Goal: Task Accomplishment & Management: Use online tool/utility

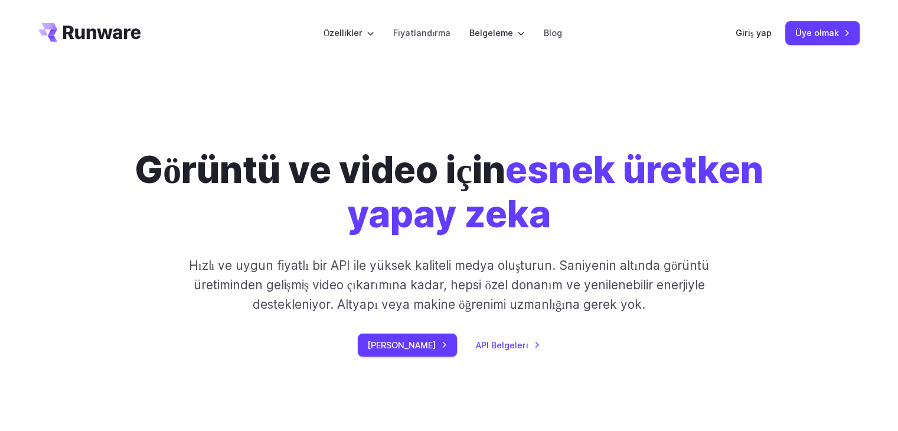
scroll to position [118, 0]
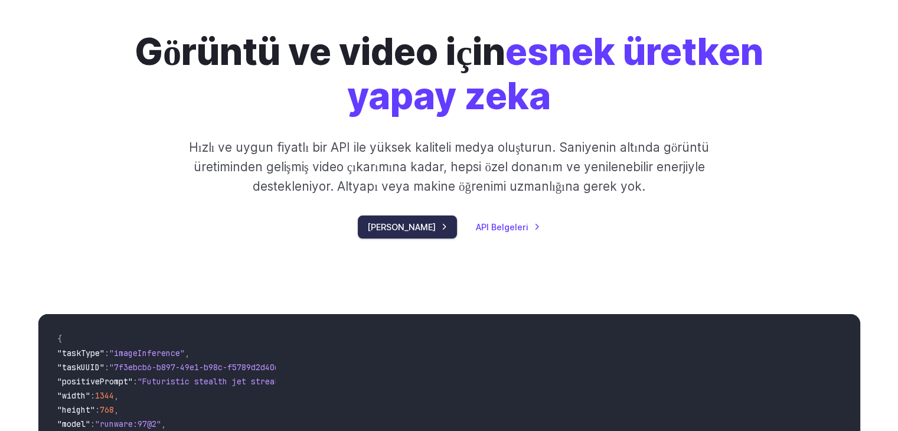
drag, startPoint x: 407, startPoint y: 226, endPoint x: 414, endPoint y: 227, distance: 7.3
click at [407, 226] on font "Hemen Başlayın" at bounding box center [401, 227] width 68 height 10
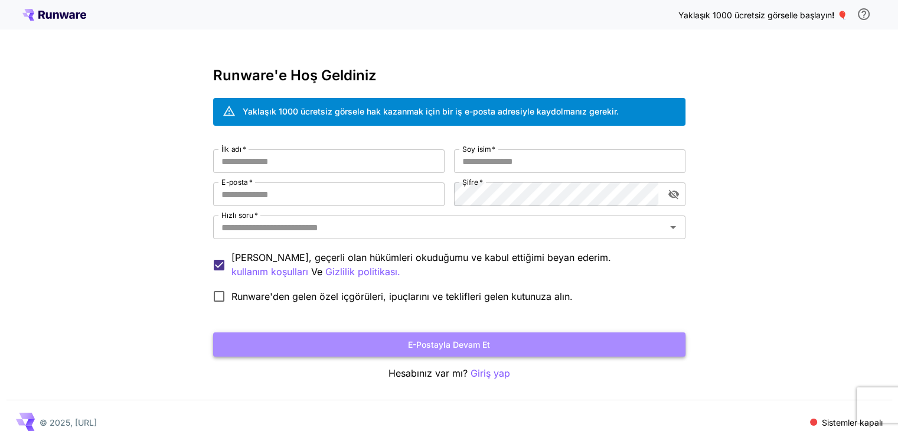
click at [427, 344] on font "E-postayla devam et" at bounding box center [449, 344] width 82 height 10
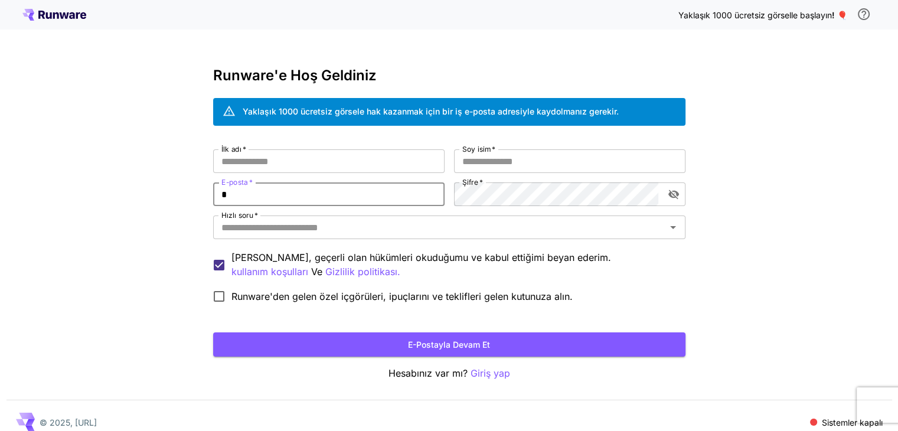
click at [361, 192] on input "*" at bounding box center [328, 194] width 231 height 24
type input "*"
click at [360, 156] on input "İlk adı   *" at bounding box center [328, 161] width 231 height 24
click at [492, 156] on input "Soy isim   *" at bounding box center [569, 161] width 231 height 24
click at [263, 161] on input "*****" at bounding box center [328, 161] width 231 height 24
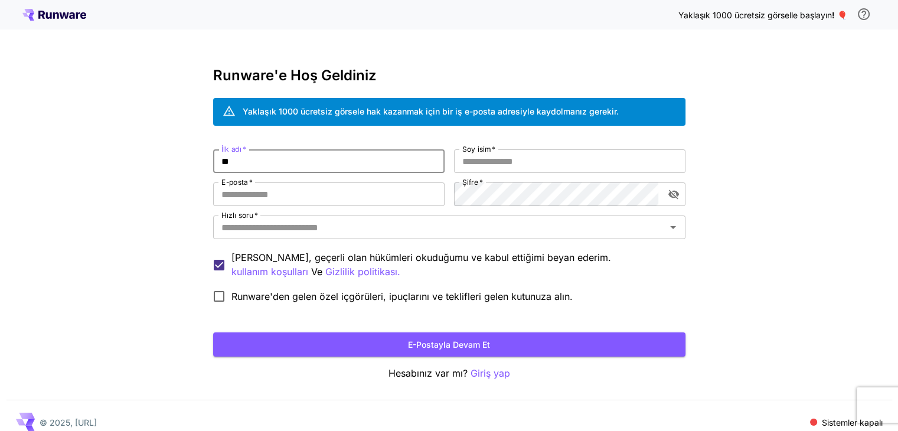
type input "*"
type input "*****"
click at [213, 332] on button "E-postayla devam et" at bounding box center [449, 344] width 472 height 24
type input "****"
click at [353, 187] on input "E-posta   *" at bounding box center [328, 194] width 231 height 24
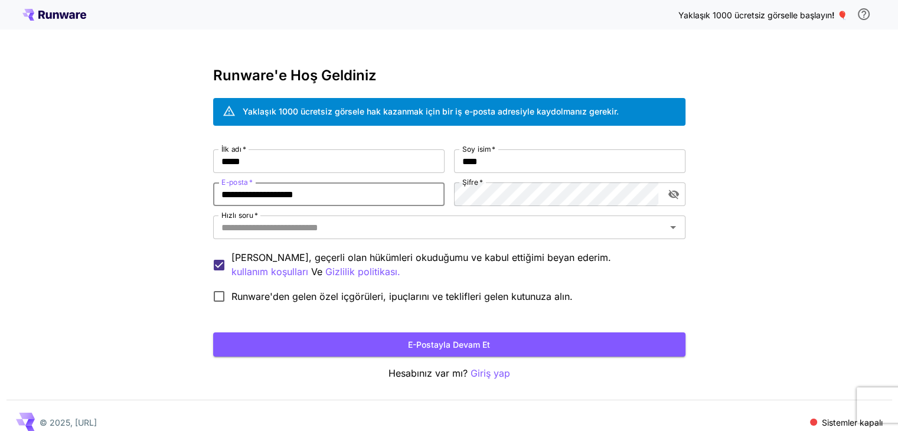
type input "**********"
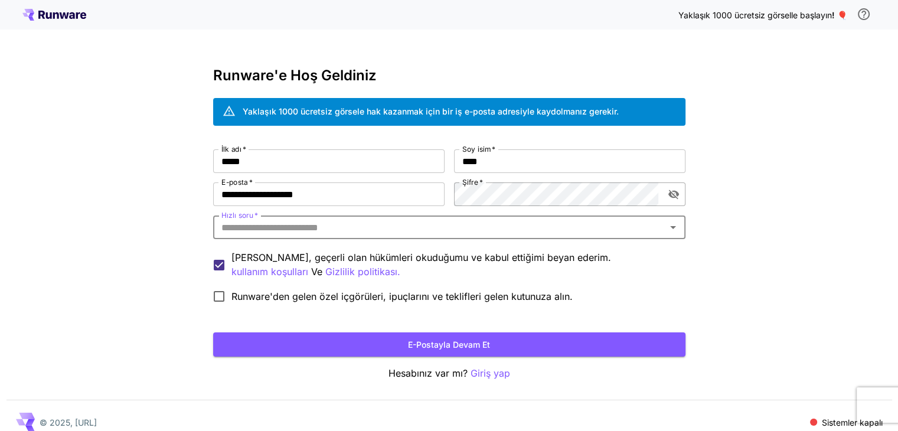
click at [675, 193] on icon "şifre görünürlüğünü değiştir" at bounding box center [674, 194] width 12 height 12
click at [348, 345] on button "E-postayla devam et" at bounding box center [449, 344] width 472 height 24
click at [290, 226] on input "Hızlı soru   *" at bounding box center [440, 227] width 446 height 17
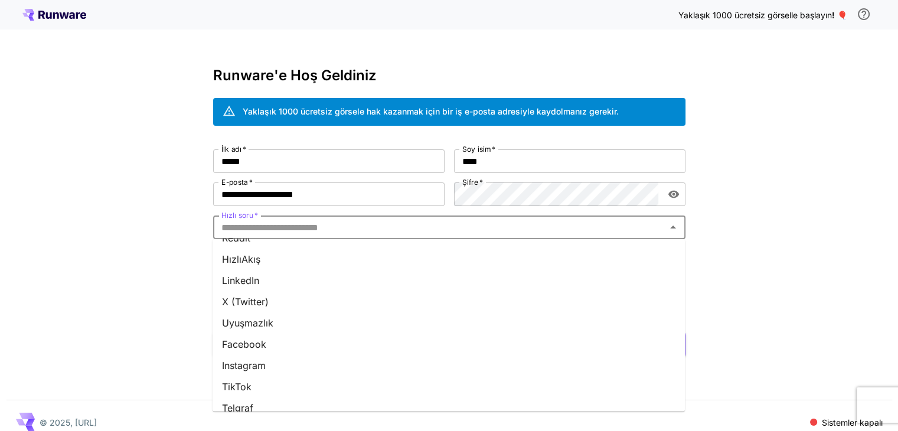
scroll to position [156, 0]
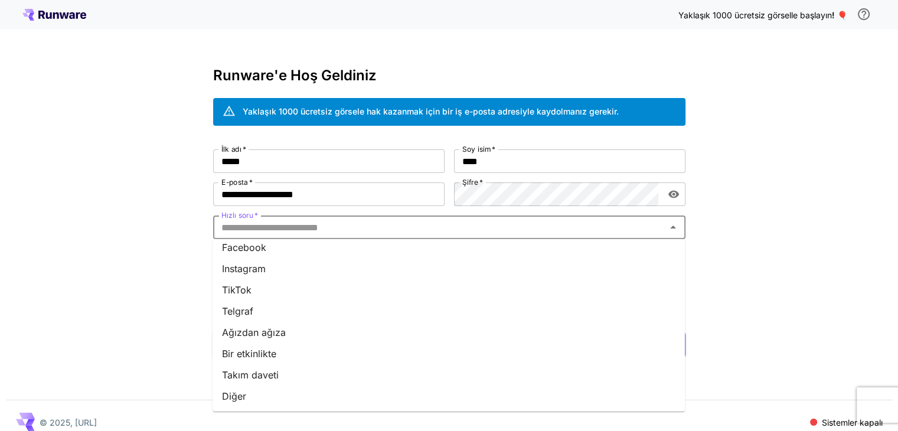
click at [282, 393] on li "Diğer" at bounding box center [449, 396] width 472 height 21
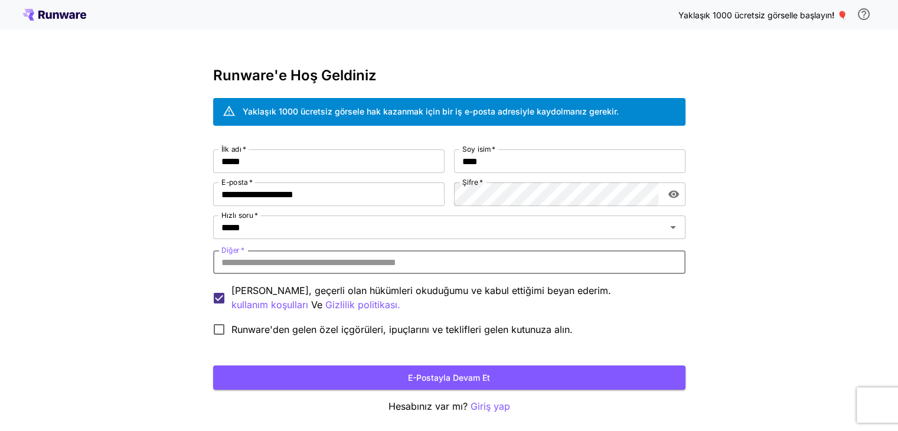
click at [341, 263] on input "Diğer   *" at bounding box center [449, 262] width 472 height 24
click at [329, 233] on input "*****" at bounding box center [432, 227] width 430 height 17
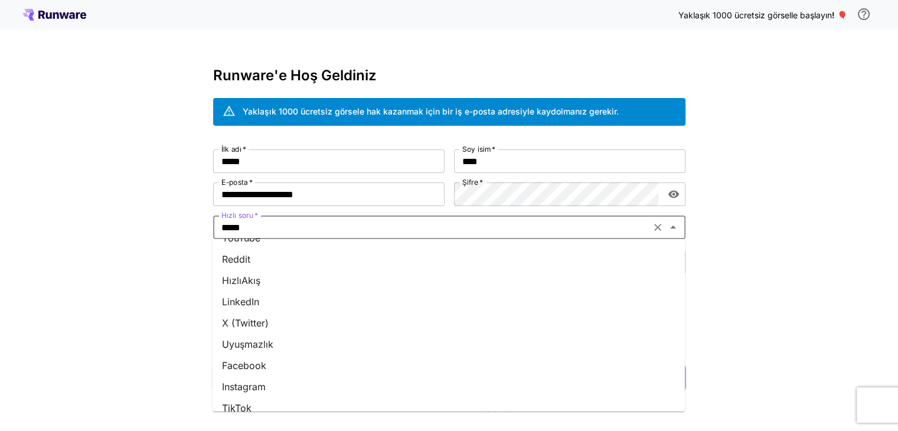
scroll to position [0, 0]
drag, startPoint x: 302, startPoint y: 252, endPoint x: 312, endPoint y: 246, distance: 11.5
click at [302, 251] on li "Google" at bounding box center [449, 254] width 472 height 21
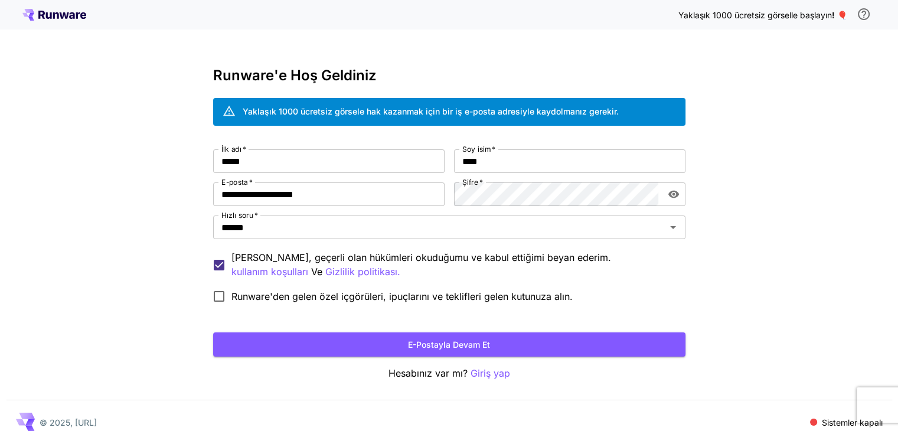
click at [372, 339] on button "E-postayla devam et" at bounding box center [449, 344] width 472 height 24
click at [494, 345] on button "E-postayla devam et" at bounding box center [449, 344] width 472 height 24
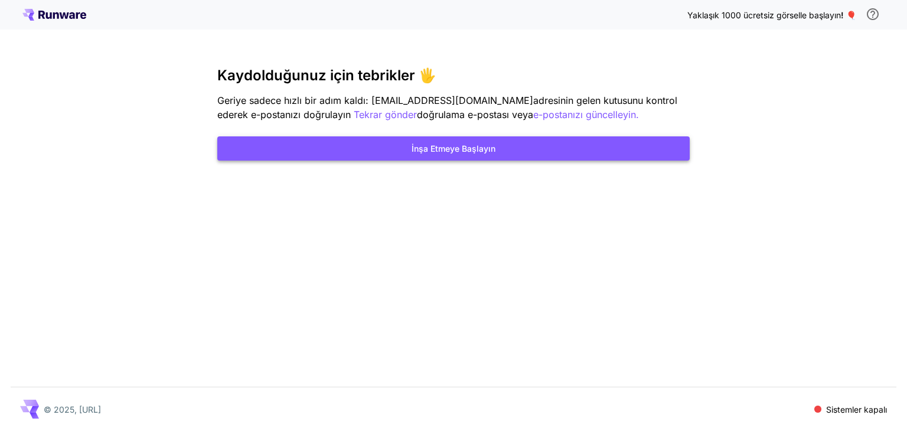
click at [475, 142] on font "İnşa Etmeye Başlayın" at bounding box center [453, 148] width 84 height 15
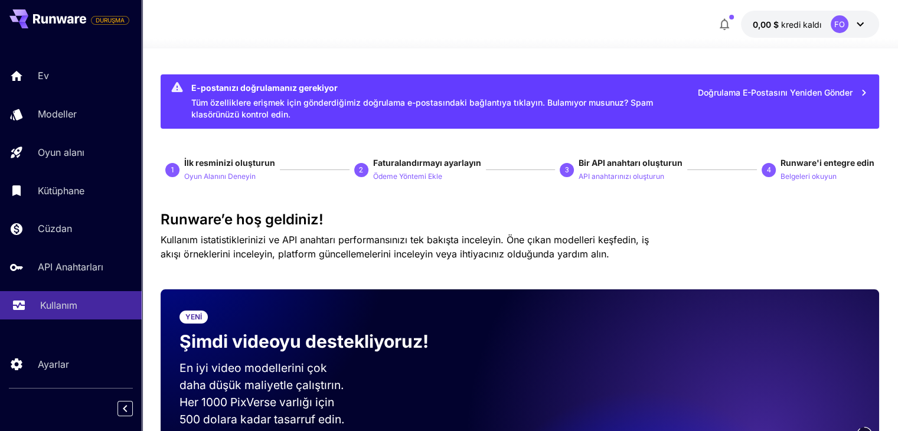
click at [50, 305] on font "Kullanım" at bounding box center [58, 305] width 37 height 12
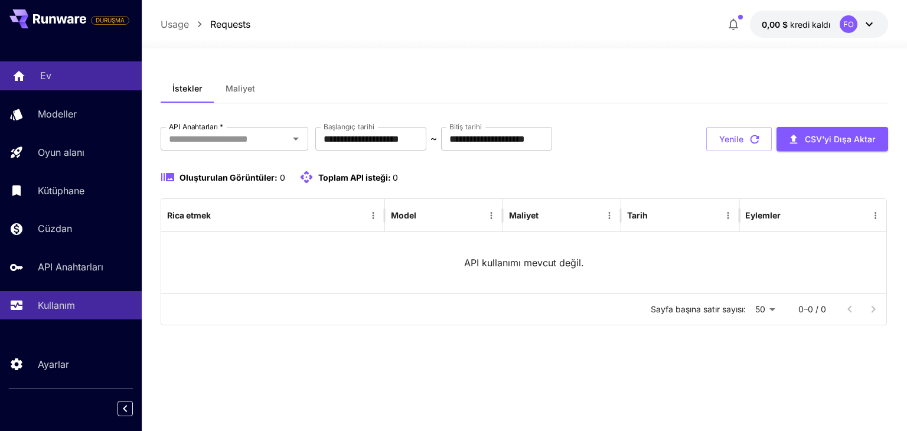
click at [52, 84] on link "Ev" at bounding box center [71, 75] width 142 height 29
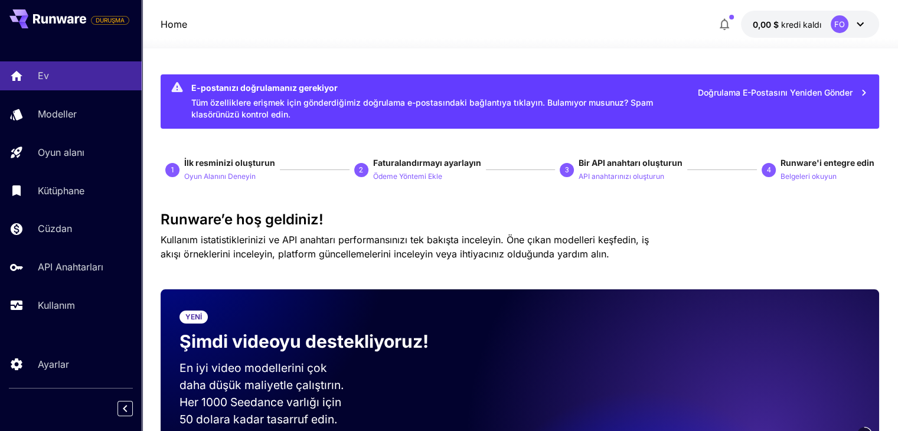
click at [864, 24] on icon at bounding box center [860, 24] width 14 height 14
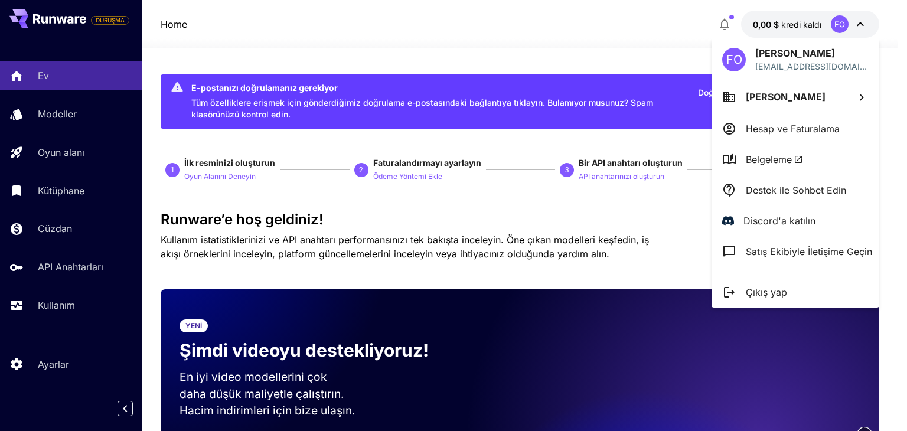
click at [811, 192] on font "Destek ile Sohbet Edin" at bounding box center [796, 190] width 100 height 12
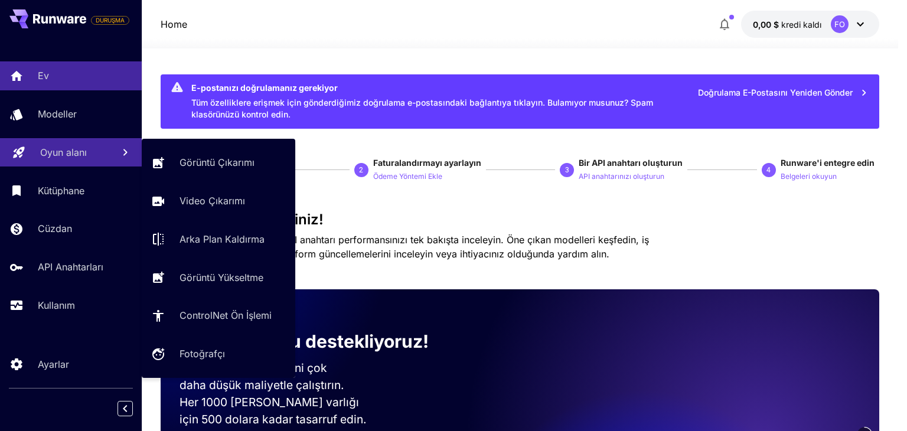
click at [45, 149] on font "Oyun alanı" at bounding box center [63, 152] width 47 height 12
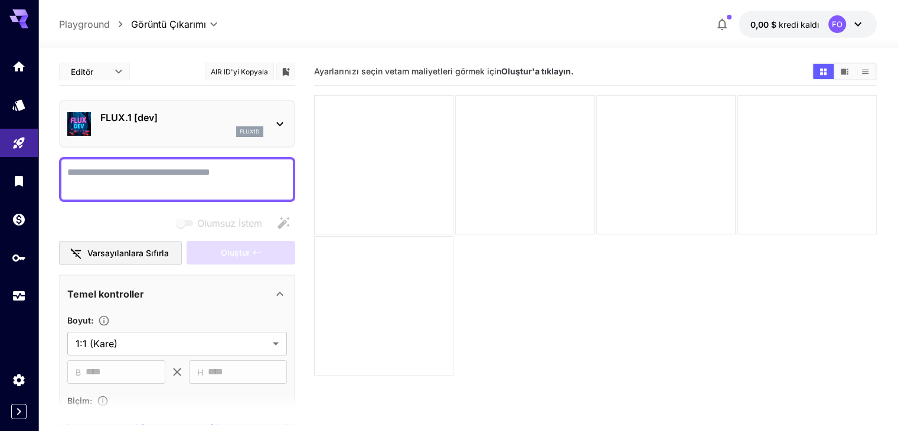
click at [285, 121] on icon at bounding box center [280, 124] width 14 height 14
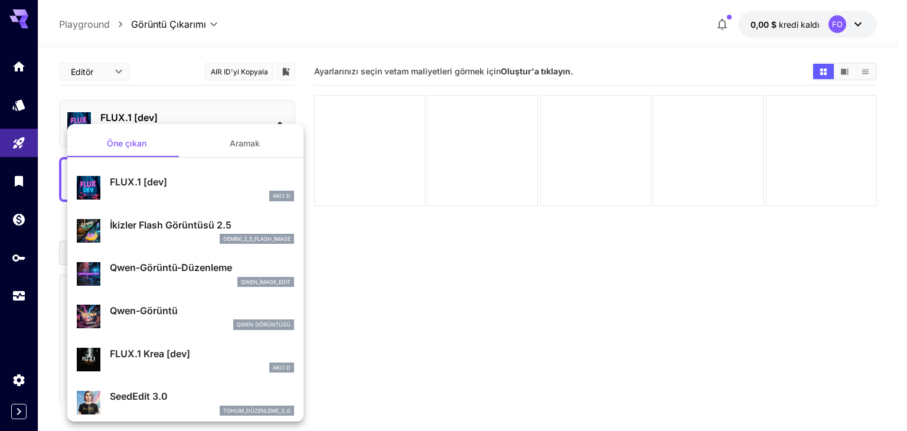
click at [285, 121] on div at bounding box center [453, 215] width 907 height 431
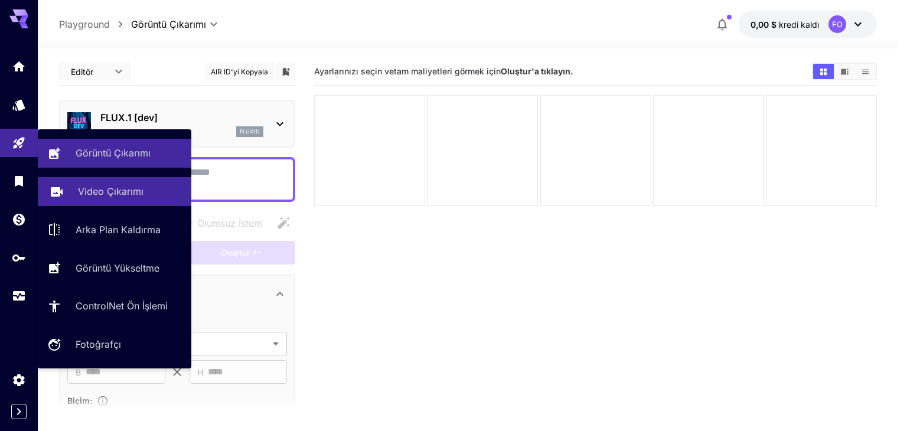
click at [84, 192] on font "Video Çıkarımı" at bounding box center [111, 191] width 66 height 12
type input "**********"
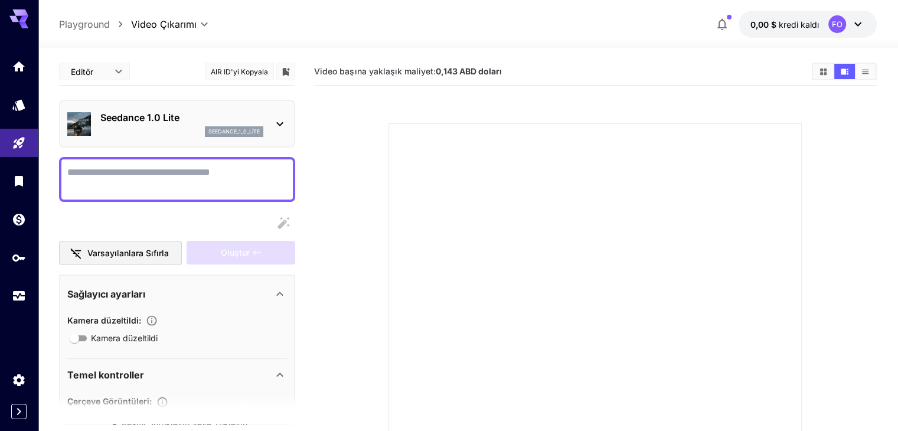
click at [162, 165] on textarea "Kamera düzeltildi" at bounding box center [177, 179] width 220 height 28
paste textarea "**********"
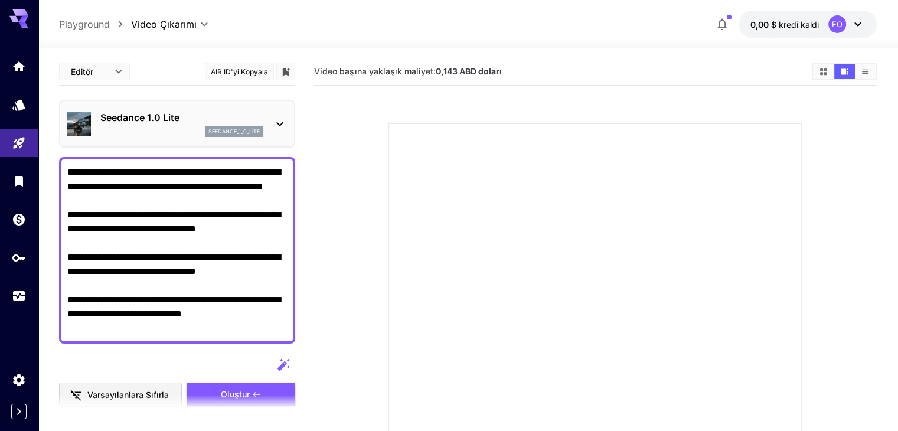
scroll to position [118, 0]
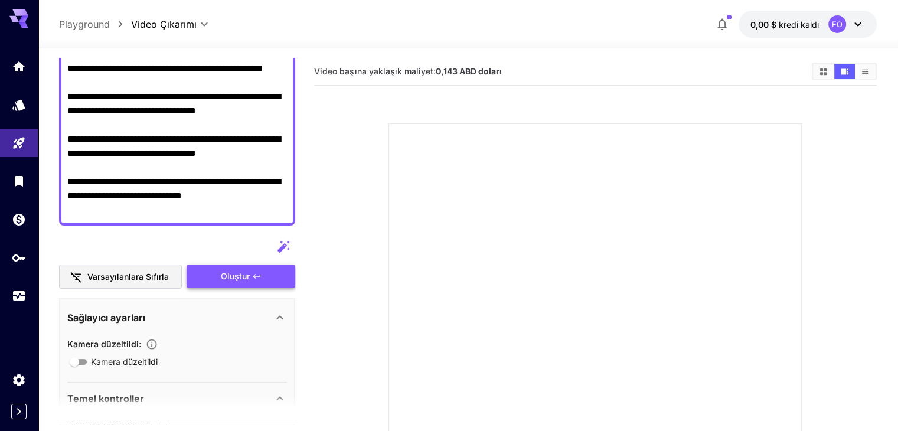
type textarea "**********"
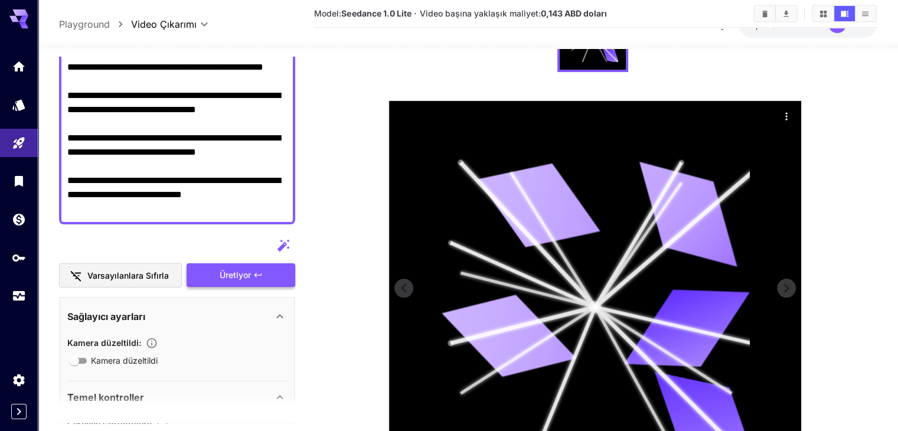
scroll to position [44, 0]
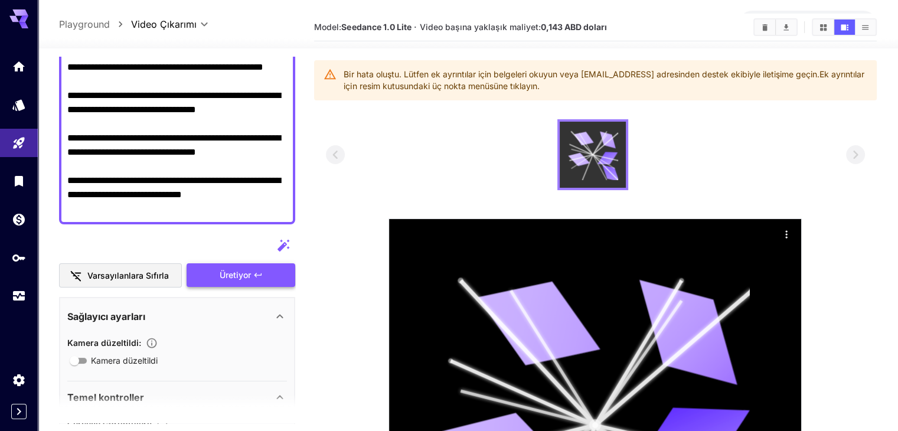
click at [589, 166] on icon at bounding box center [593, 155] width 50 height 50
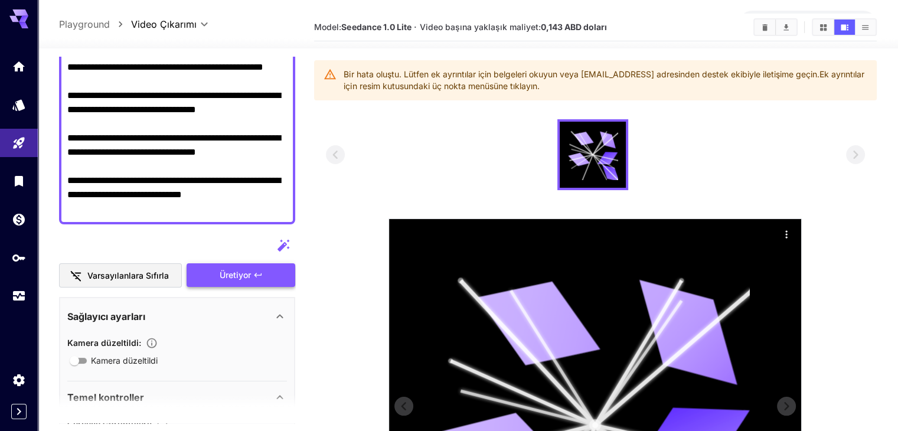
scroll to position [162, 0]
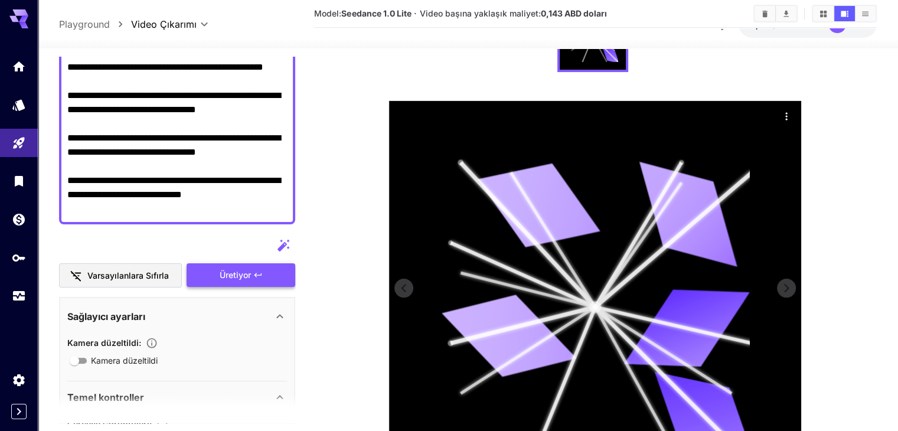
click at [527, 223] on icon at bounding box center [539, 205] width 123 height 100
click at [695, 248] on icon at bounding box center [688, 214] width 124 height 105
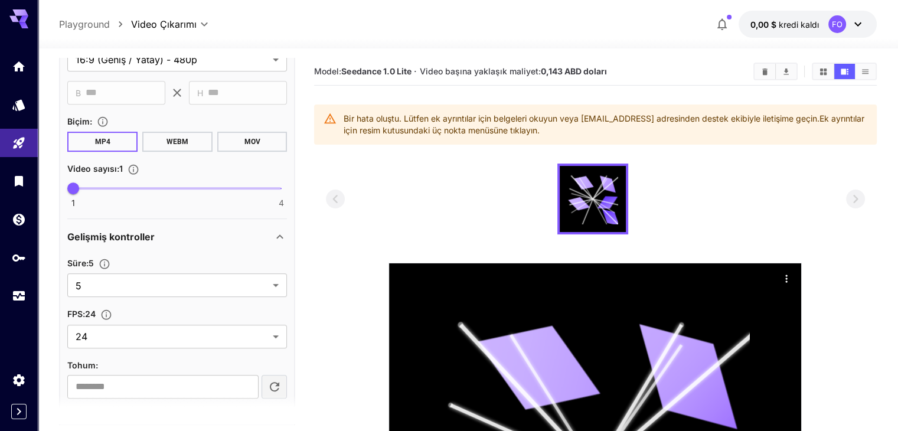
scroll to position [59, 0]
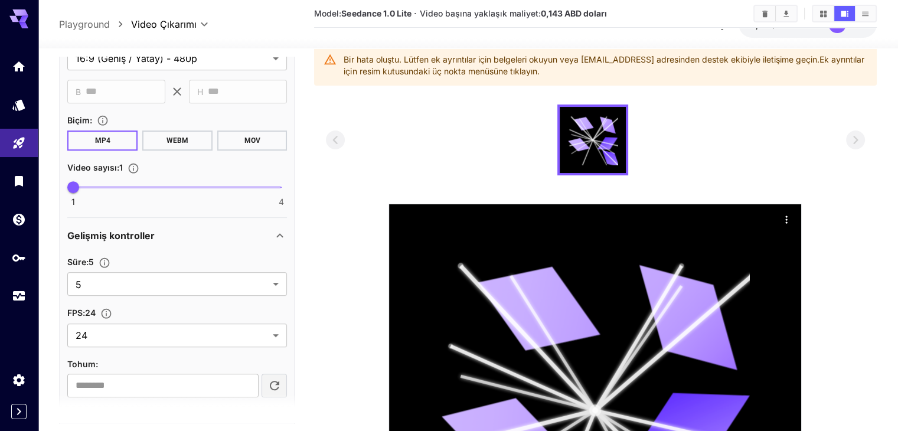
click at [513, 152] on div at bounding box center [595, 139] width 539 height 71
click at [515, 125] on div at bounding box center [595, 139] width 539 height 71
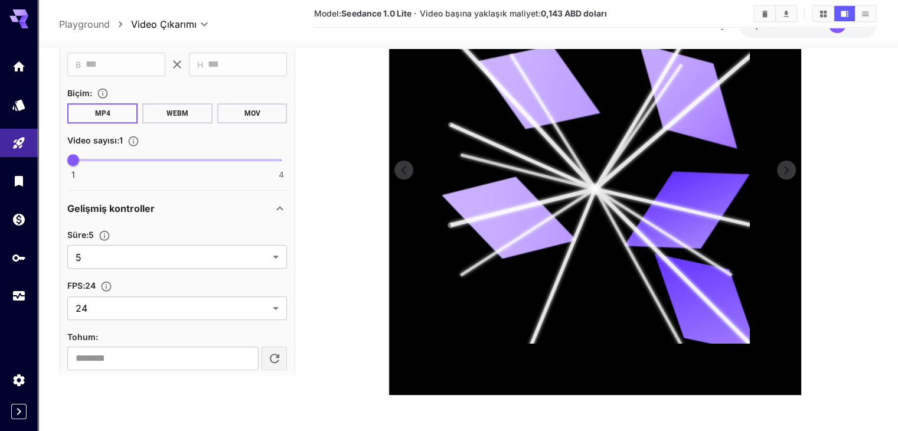
scroll to position [221, 0]
